Goal: Information Seeking & Learning: Find specific fact

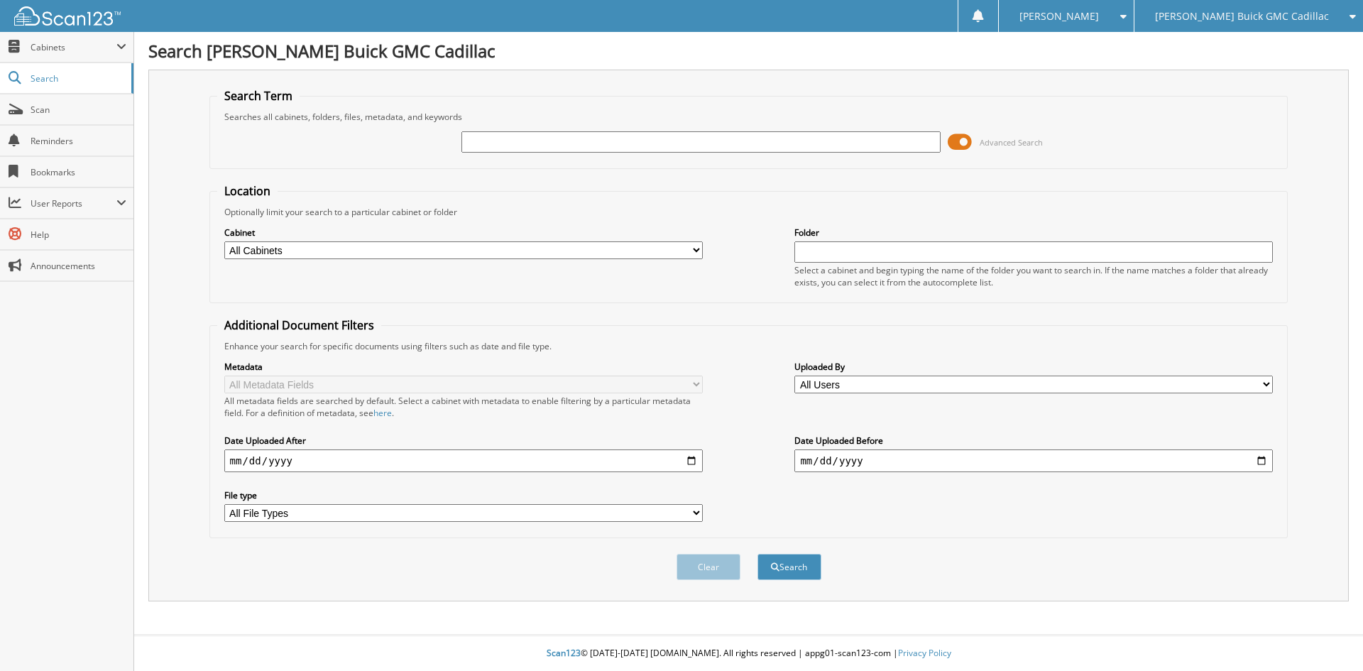
click at [614, 137] on input "text" at bounding box center [700, 141] width 479 height 21
type input "5TDJZRFH0KS723715"
click at [807, 574] on button "Search" at bounding box center [790, 567] width 64 height 26
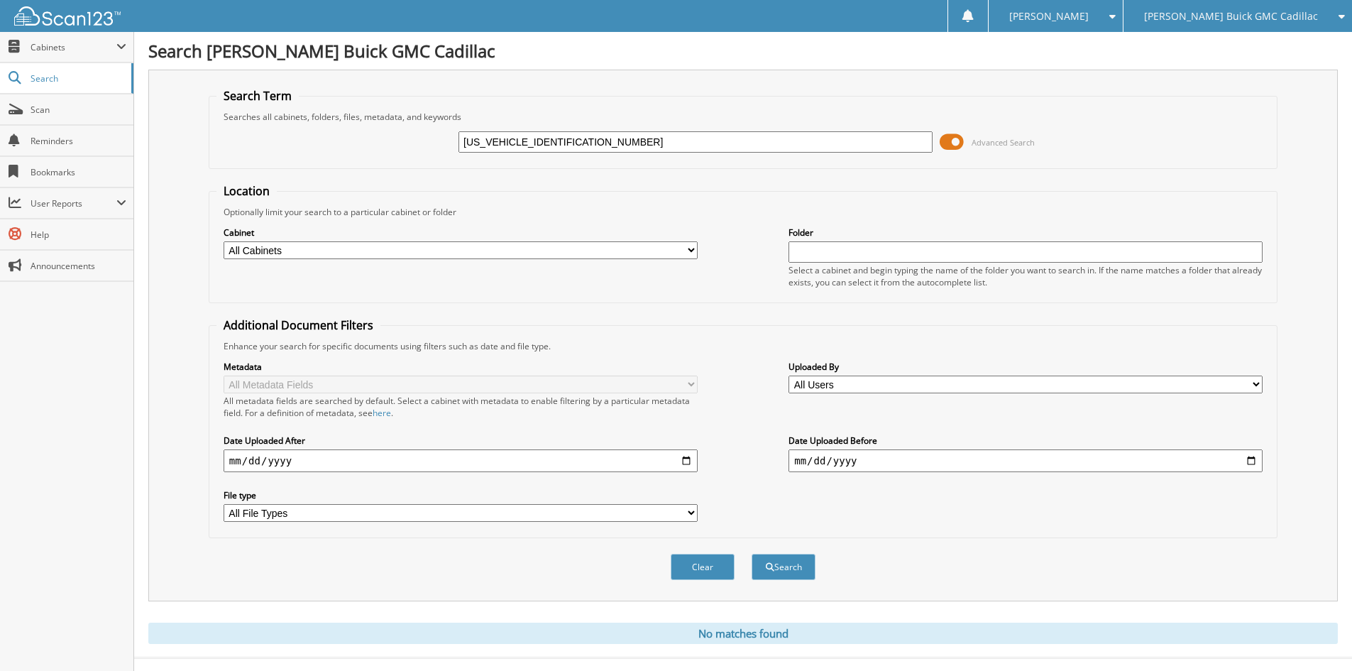
drag, startPoint x: 523, startPoint y: 138, endPoint x: 432, endPoint y: 136, distance: 90.9
click at [430, 135] on div "5TDJZRFH0KS723715 Advanced Search" at bounding box center [744, 142] width 1054 height 38
type input "b220364a"
click at [752, 554] on button "Search" at bounding box center [784, 567] width 64 height 26
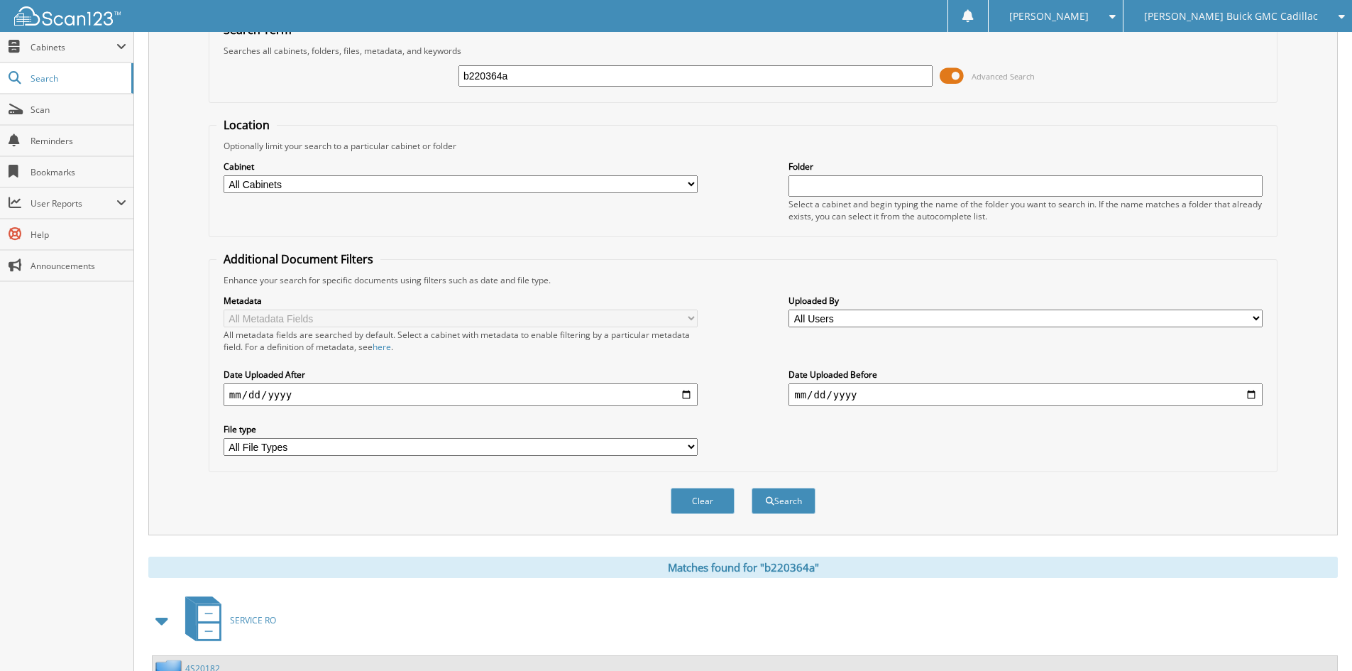
scroll to position [202, 0]
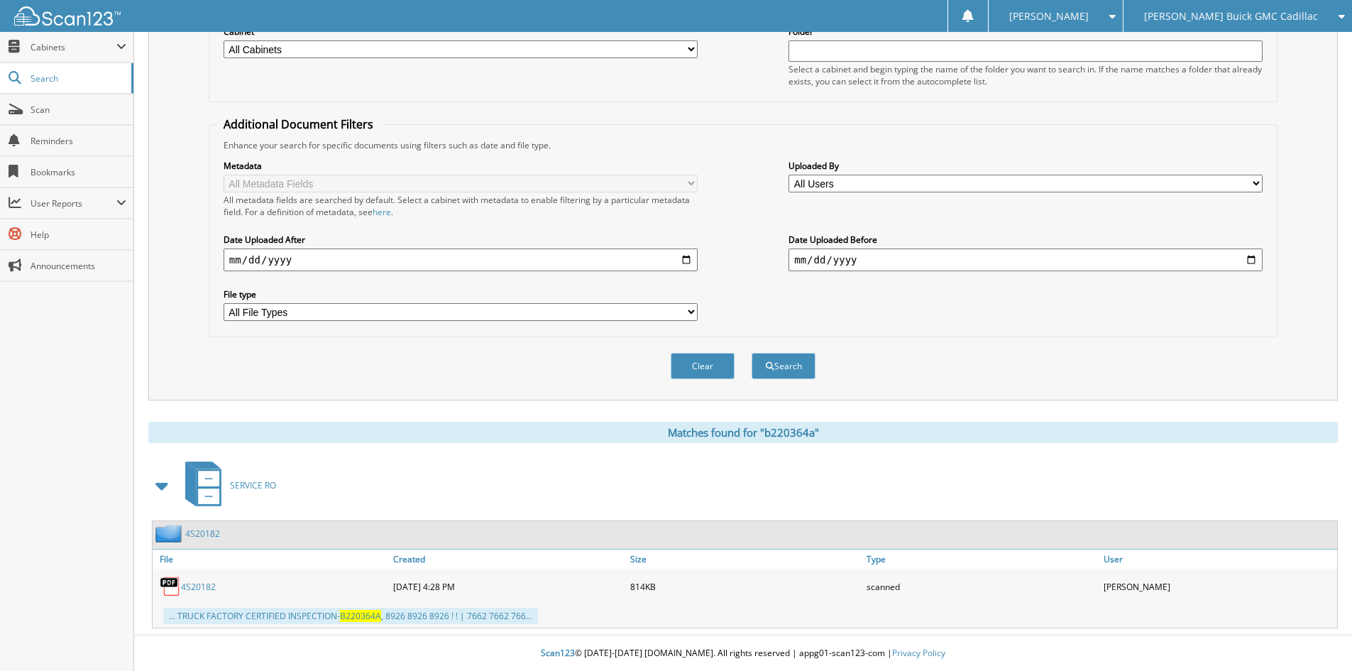
click at [200, 586] on link "4S20182" at bounding box center [198, 587] width 35 height 12
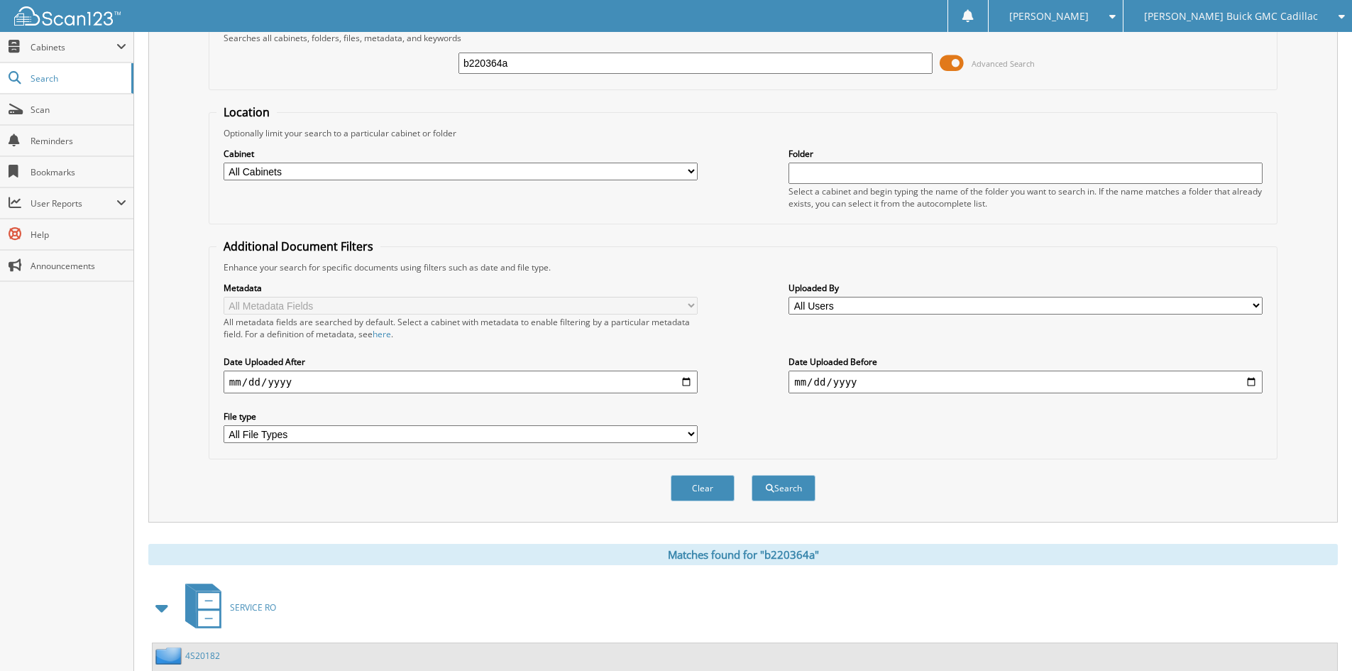
scroll to position [0, 0]
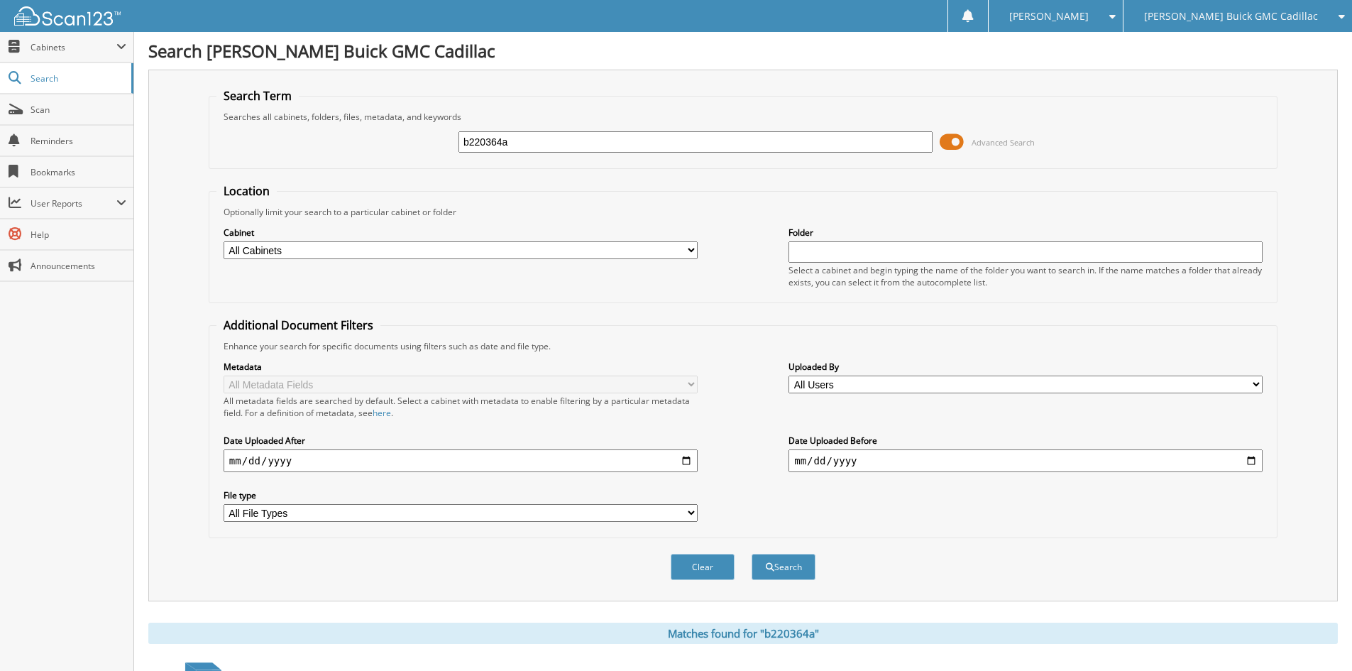
drag, startPoint x: 557, startPoint y: 141, endPoint x: 409, endPoint y: 141, distance: 147.7
click at [409, 141] on div "b220364a Advanced Search" at bounding box center [744, 142] width 1054 height 38
type input "[PERSON_NAME]"
click at [752, 554] on button "Search" at bounding box center [784, 567] width 64 height 26
drag, startPoint x: 548, startPoint y: 144, endPoint x: 426, endPoint y: 147, distance: 122.1
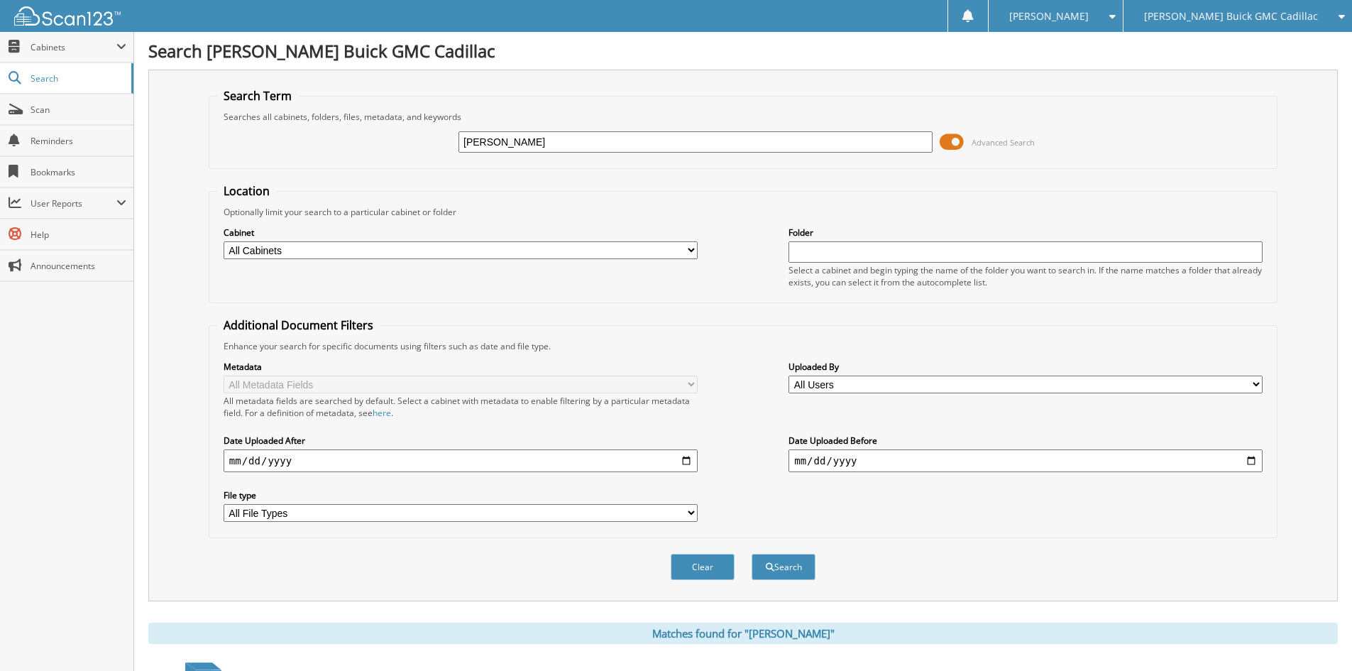
click at [426, 147] on div "jacob bench Advanced Search" at bounding box center [744, 142] width 1054 height 38
type input "bench"
click at [752, 554] on button "Search" at bounding box center [784, 567] width 64 height 26
drag, startPoint x: 532, startPoint y: 143, endPoint x: 380, endPoint y: 153, distance: 152.3
click at [380, 153] on div "jacob bench Advanced Search" at bounding box center [744, 142] width 1054 height 38
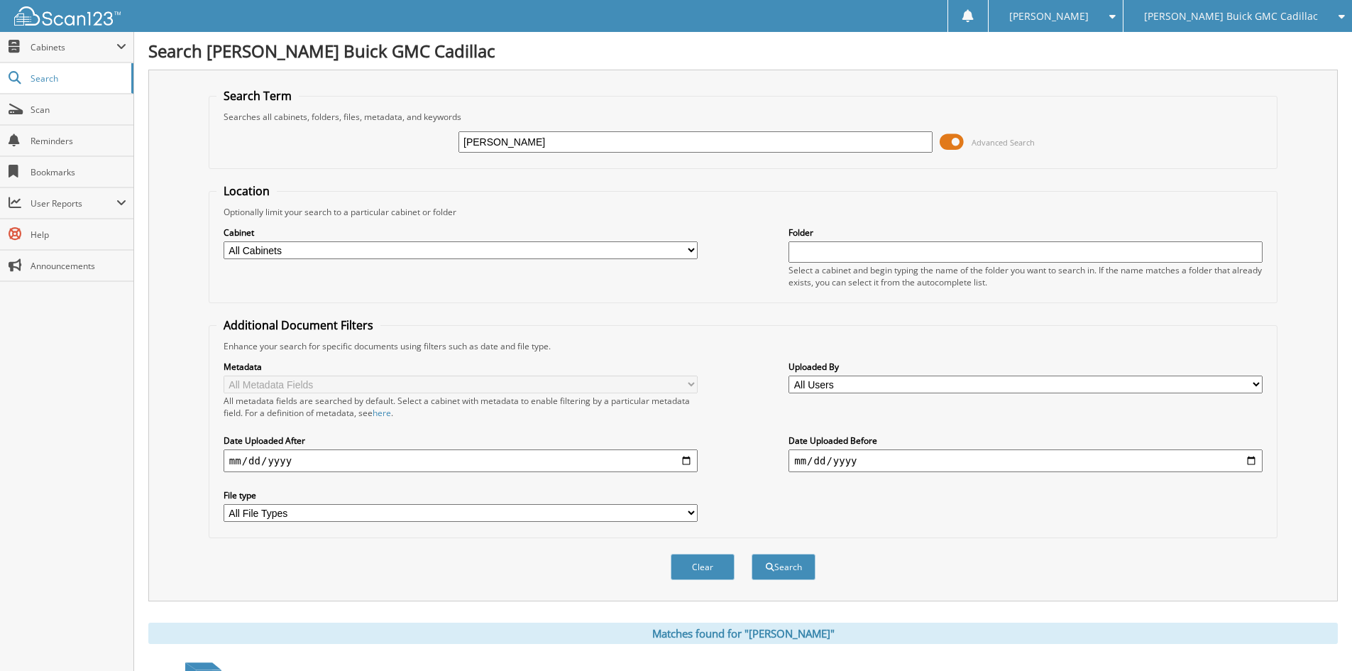
type input "[PERSON_NAME]"
click at [752, 554] on button "Search" at bounding box center [784, 567] width 64 height 26
drag, startPoint x: 542, startPoint y: 142, endPoint x: 347, endPoint y: 158, distance: 195.2
click at [347, 163] on fieldset "Search Term Searches all cabinets, folders, files, metadata, and keywords kylie…" at bounding box center [743, 128] width 1069 height 81
type input "PARRISH"
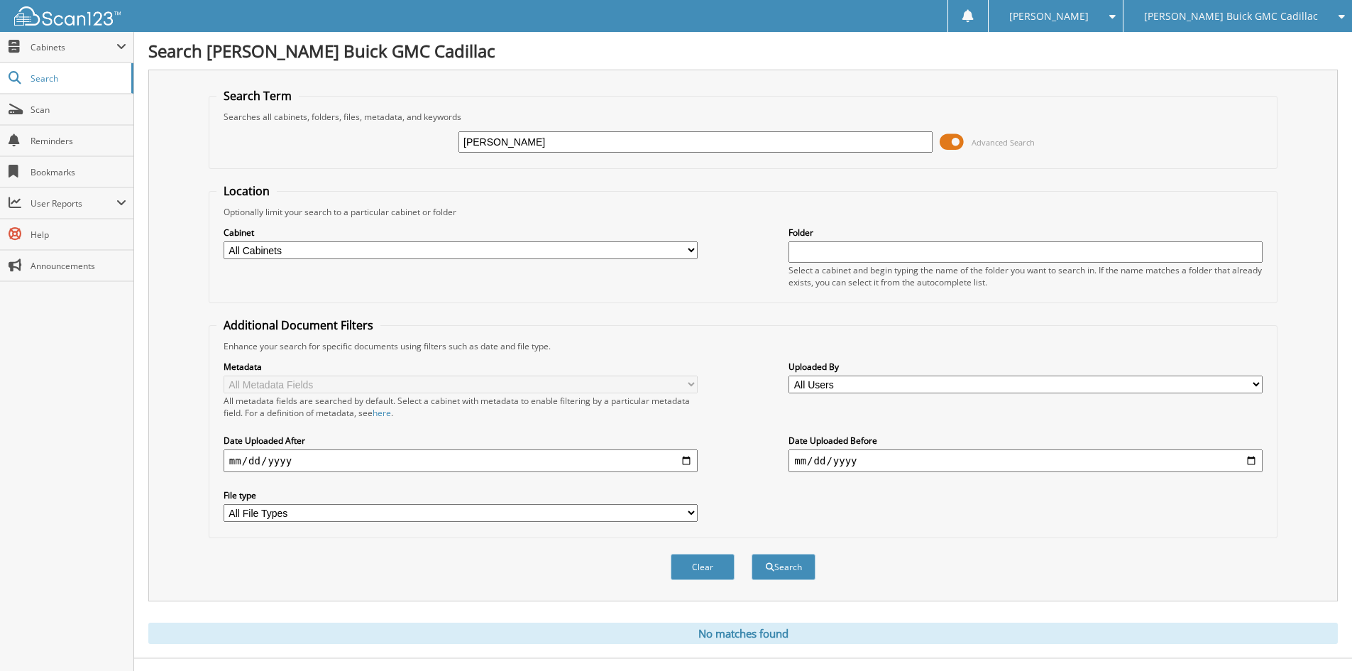
click at [752, 554] on button "Search" at bounding box center [784, 567] width 64 height 26
drag, startPoint x: 523, startPoint y: 144, endPoint x: 426, endPoint y: 138, distance: 97.5
click at [426, 138] on div "[PERSON_NAME] Advanced Search" at bounding box center [744, 142] width 1054 height 38
type input "BENCH"
click at [752, 554] on button "Search" at bounding box center [784, 567] width 64 height 26
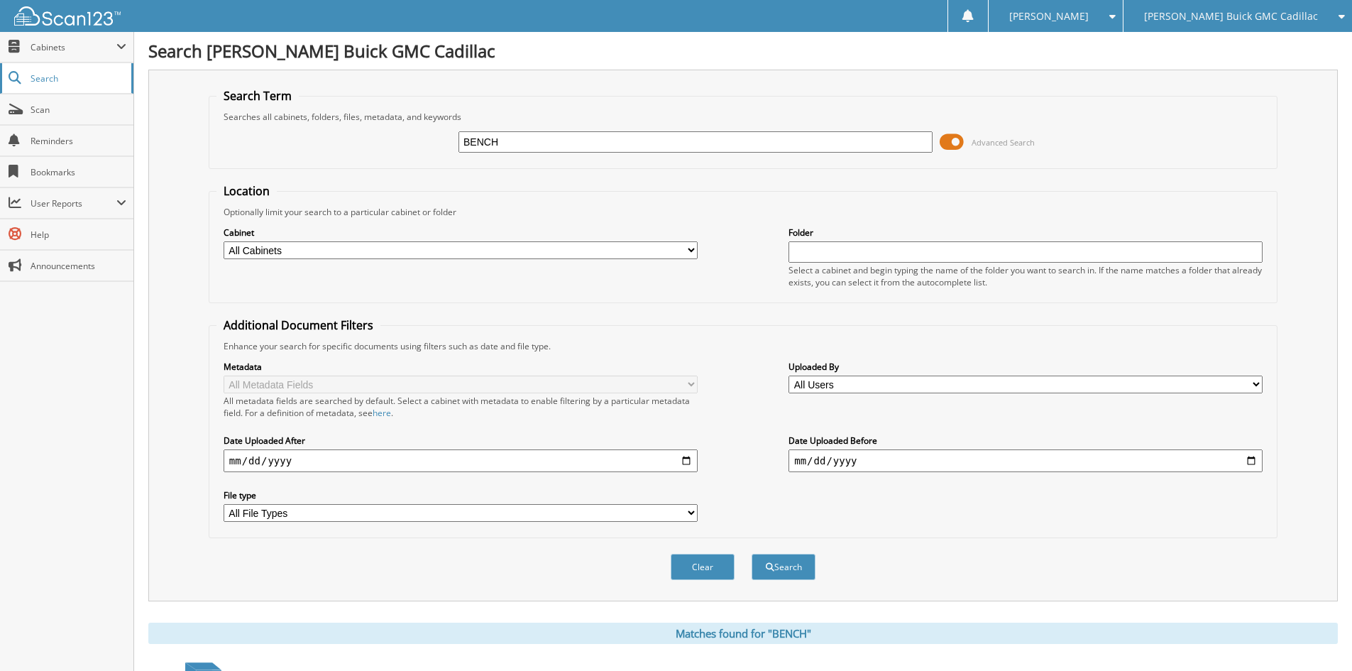
click at [59, 78] on span "Search" at bounding box center [78, 78] width 94 height 12
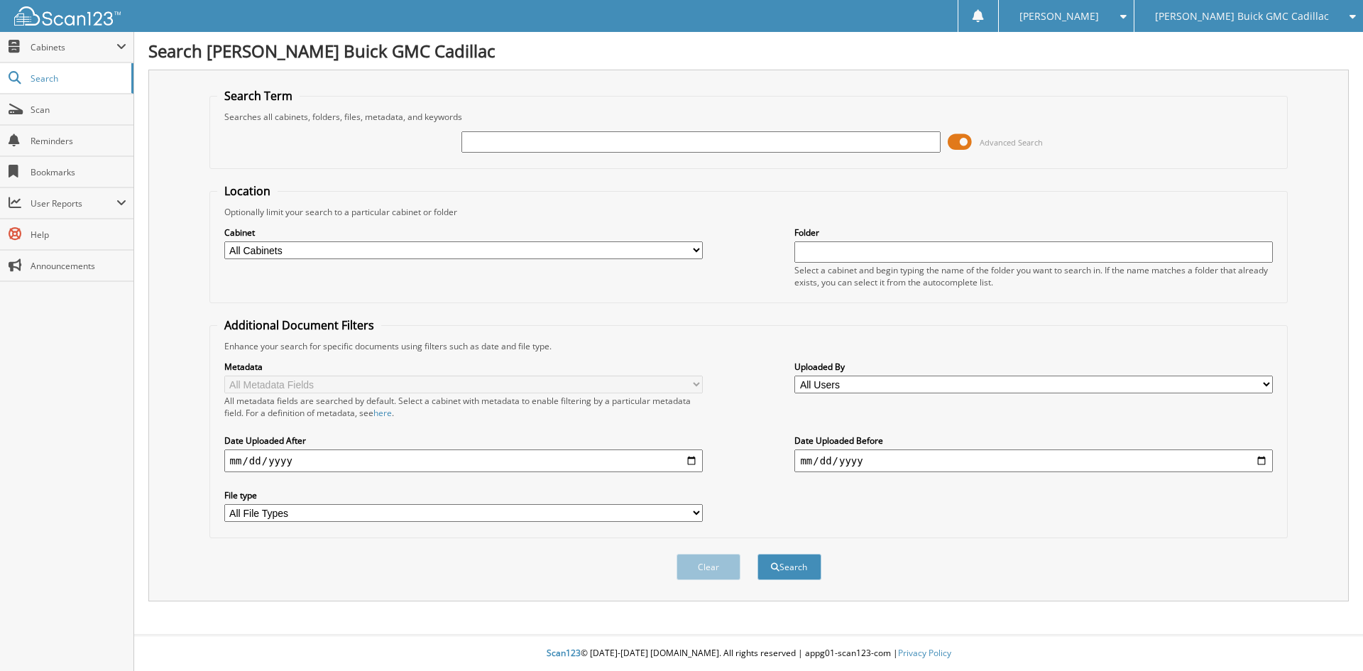
click at [553, 254] on select "All Cabinets CAR DEALS PARTS SERVICE RO Needs Filing" at bounding box center [463, 250] width 479 height 18
select select "20687"
click at [224, 241] on select "All Cabinets CAR DEALS PARTS SERVICE RO Needs Filing" at bounding box center [463, 250] width 479 height 18
click at [527, 138] on input "text" at bounding box center [700, 141] width 479 height 21
type input "[PERSON_NAME]"
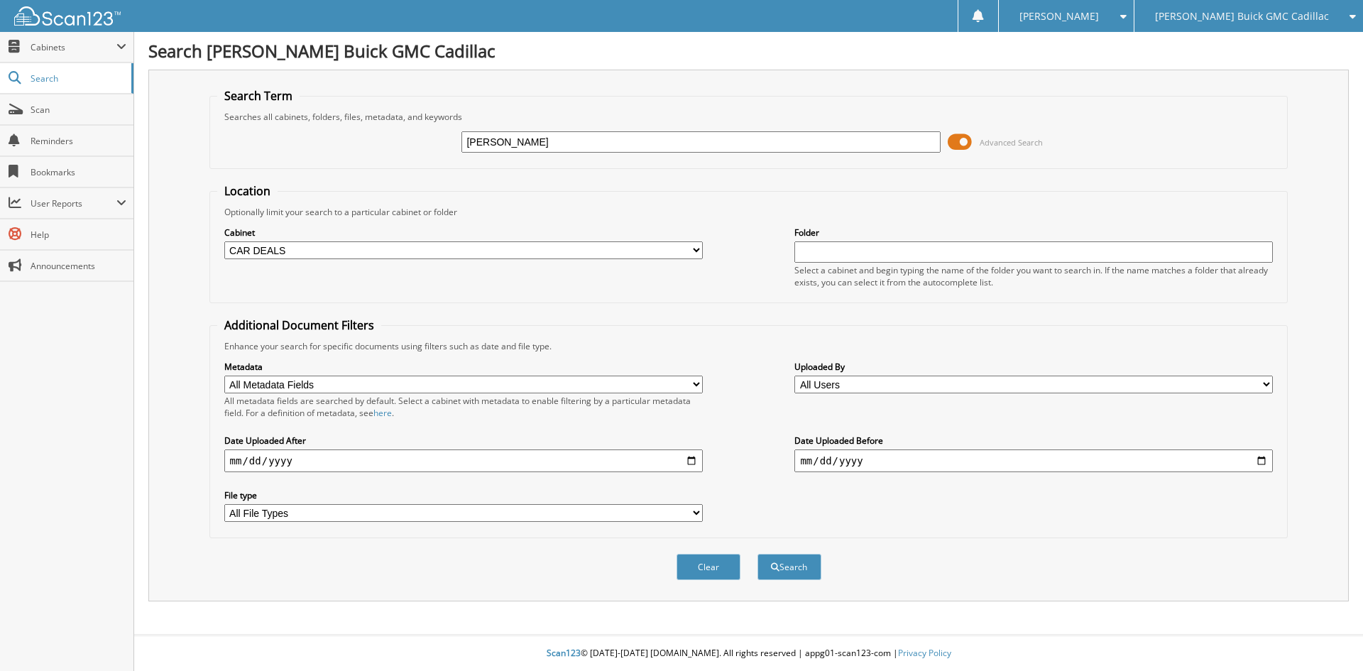
click at [758, 554] on button "Search" at bounding box center [790, 567] width 64 height 26
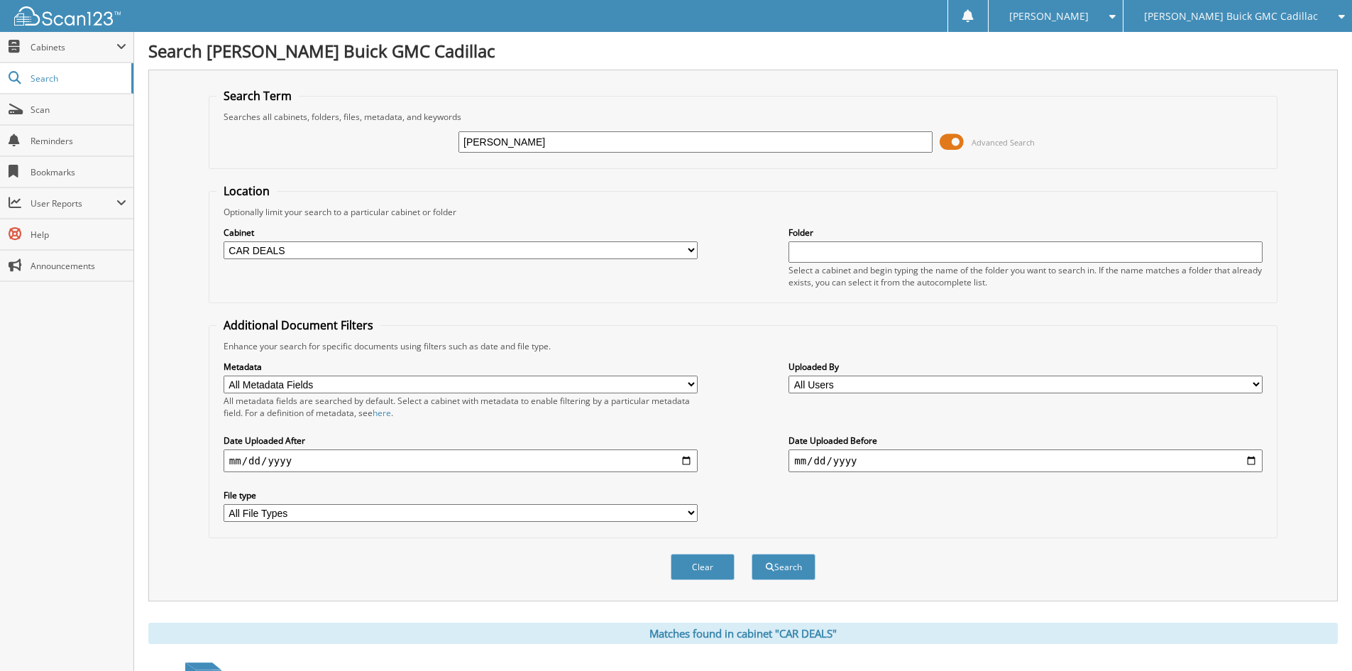
drag, startPoint x: 526, startPoint y: 138, endPoint x: 406, endPoint y: 147, distance: 120.3
click at [406, 147] on div "PARRISH Advanced Search" at bounding box center [744, 142] width 1054 height 38
type input "BENCH"
click at [752, 554] on button "Search" at bounding box center [784, 567] width 64 height 26
click at [1220, 21] on span "[PERSON_NAME] Buick GMC Cadillac" at bounding box center [1231, 16] width 174 height 9
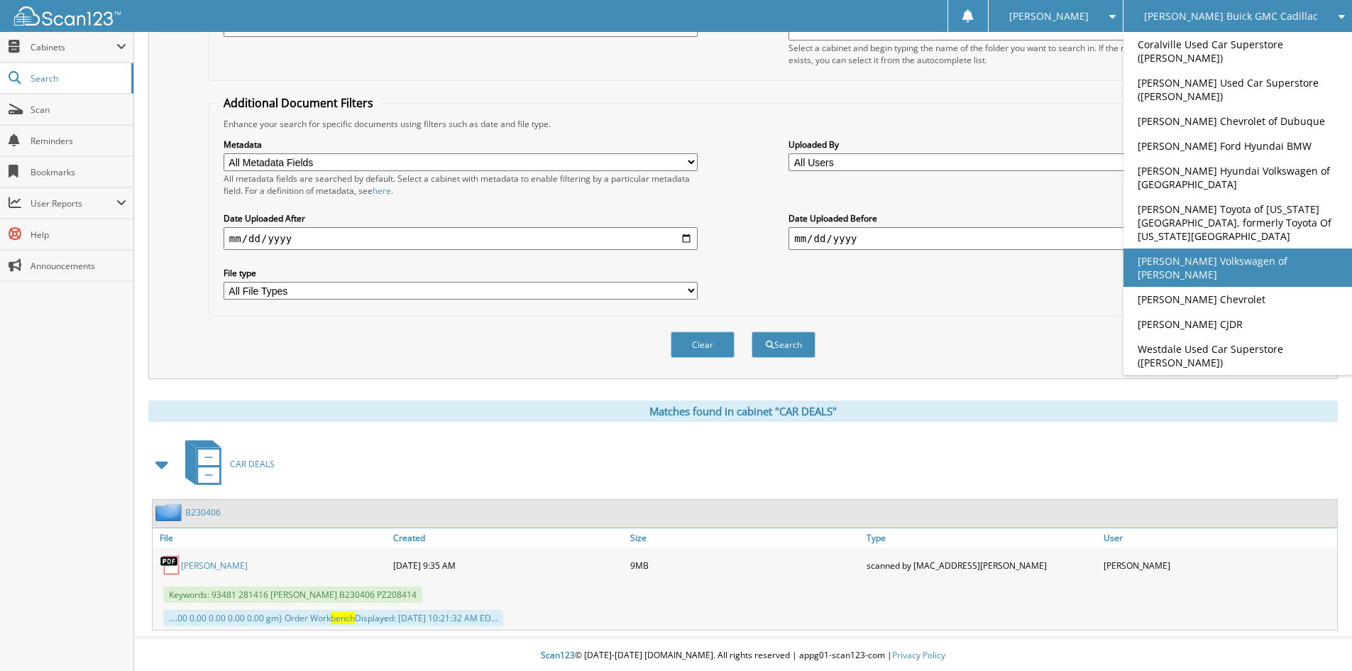
scroll to position [225, 0]
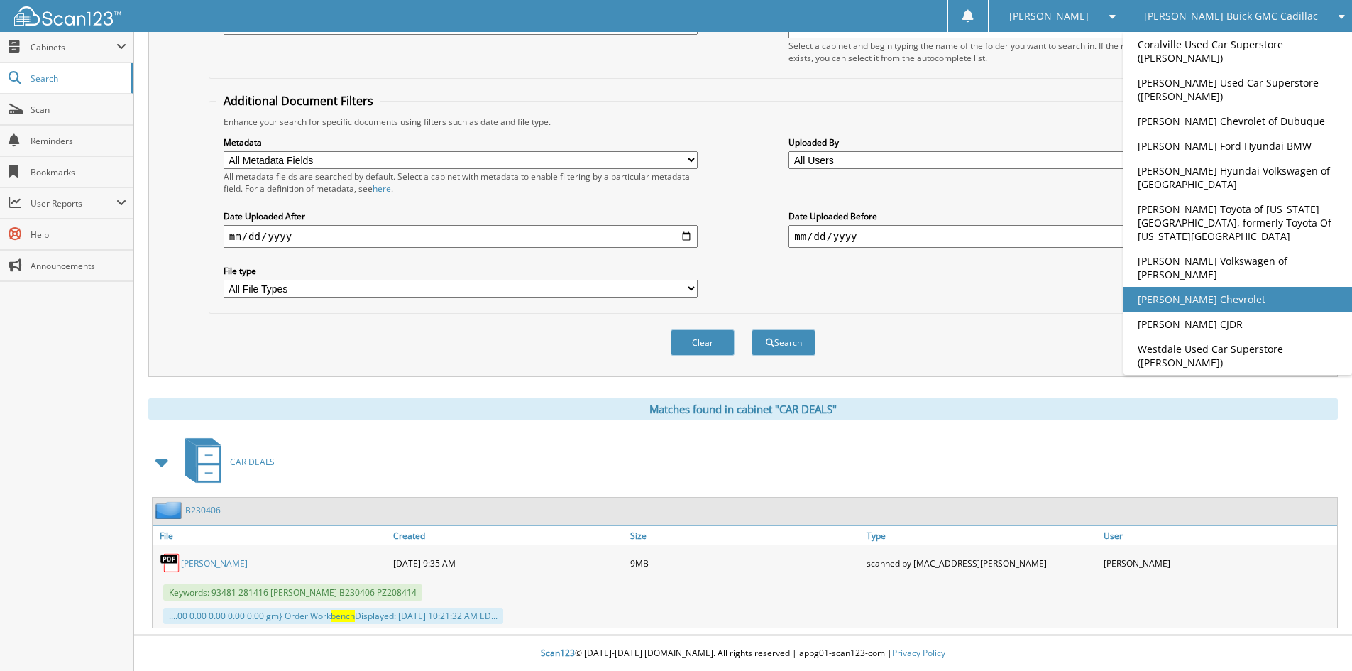
click at [1257, 287] on link "[PERSON_NAME] Chevrolet" at bounding box center [1238, 299] width 229 height 25
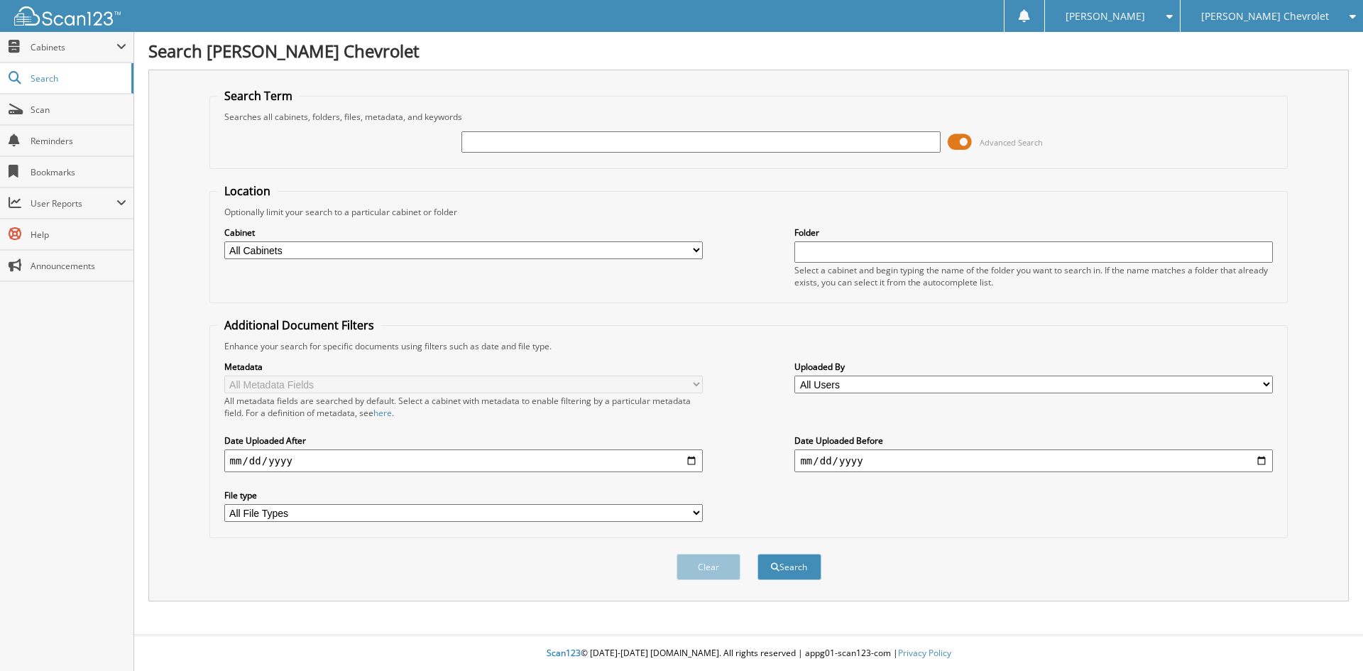
click at [378, 241] on select "All Cabinets PARTS SERVICE RO" at bounding box center [463, 250] width 479 height 18
click at [552, 201] on fieldset "Location Optionally limit your search to a particular cabinet or folder Cabinet…" at bounding box center [748, 243] width 1079 height 120
click at [525, 134] on input "text" at bounding box center [700, 141] width 479 height 21
type input "[PERSON_NAME]"
click at [758, 554] on button "Search" at bounding box center [790, 567] width 64 height 26
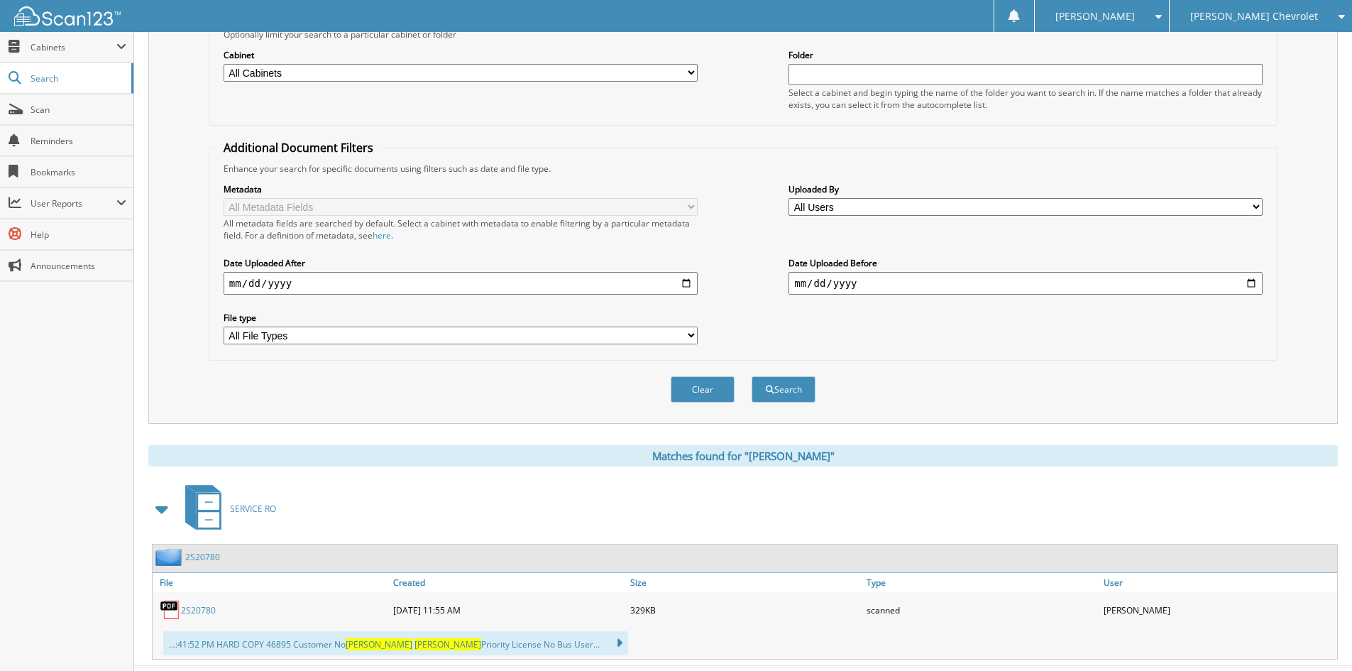
scroll to position [209, 0]
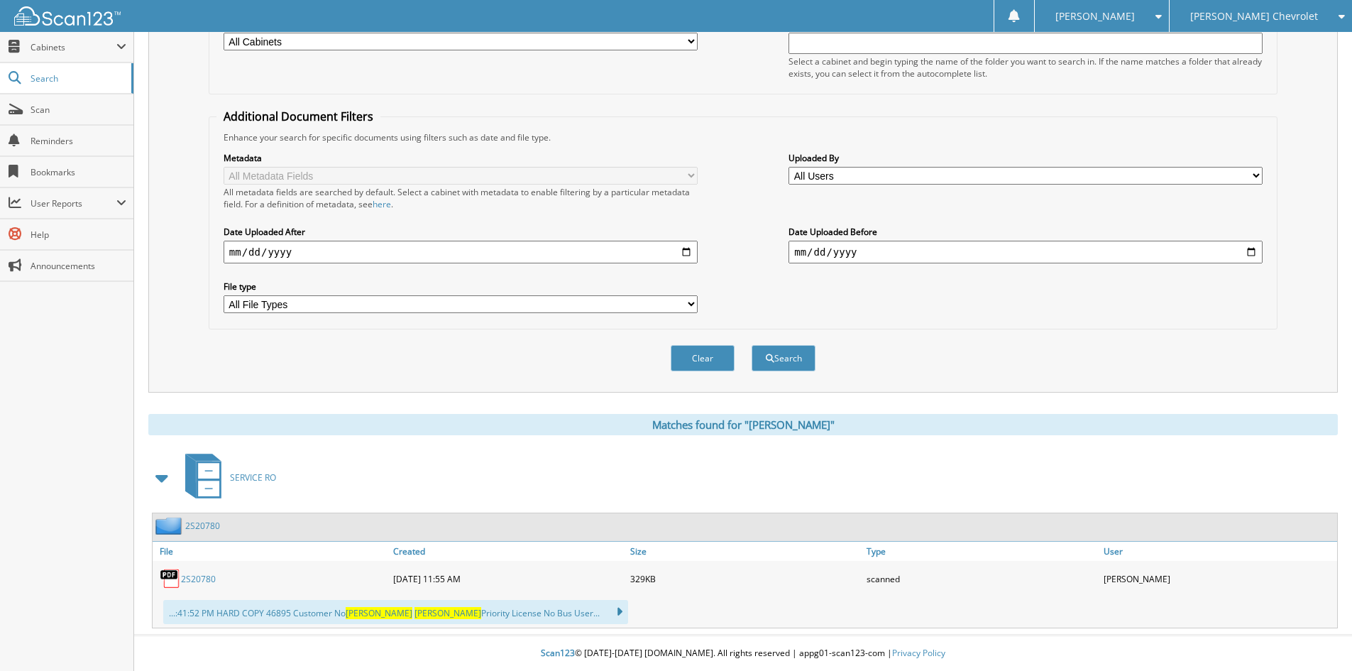
click at [444, 611] on div "...:41:52 PM HARD COPY 46895 Customer No [PERSON_NAME] Priority License No Bus …" at bounding box center [395, 612] width 465 height 24
click at [197, 576] on link "2S20780" at bounding box center [198, 579] width 35 height 12
